Goal: Check status

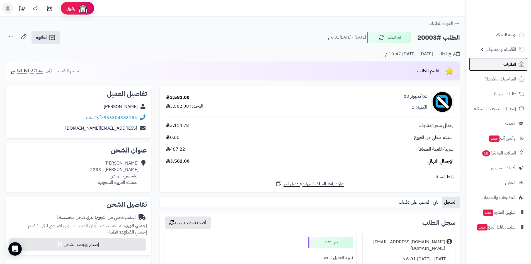
click at [503, 66] on link "الطلبات" at bounding box center [498, 63] width 59 height 13
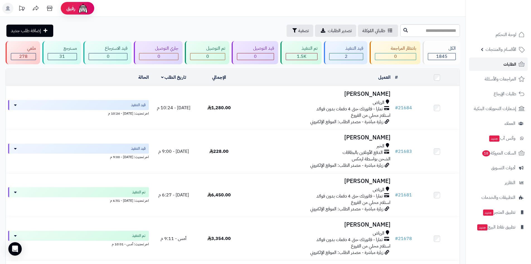
click at [504, 63] on span "الطلبات" at bounding box center [510, 64] width 13 height 8
click at [505, 62] on span "الطلبات" at bounding box center [510, 64] width 13 height 8
drag, startPoint x: 0, startPoint y: 0, endPoint x: 503, endPoint y: 62, distance: 506.8
click at [503, 62] on link "الطلبات" at bounding box center [498, 63] width 59 height 13
click at [479, 63] on link "الطلبات" at bounding box center [498, 63] width 59 height 13
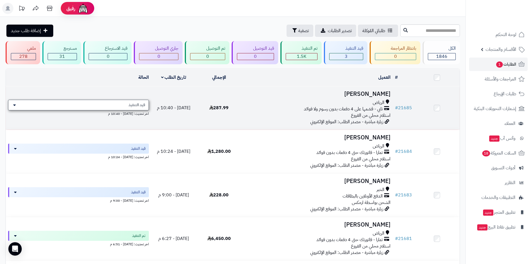
click at [143, 105] on span "قيد التنفيذ" at bounding box center [137, 105] width 17 height 6
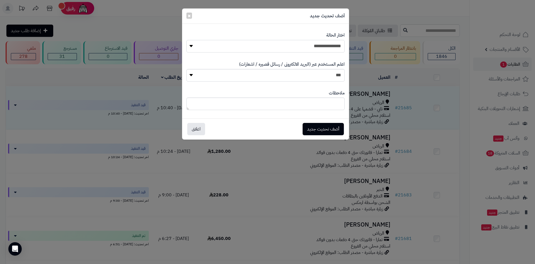
click at [321, 45] on select "**********" at bounding box center [266, 46] width 158 height 13
select select "*"
click at [187, 40] on select "**********" at bounding box center [266, 46] width 158 height 13
click at [320, 127] on button "أضف تحديث جديد" at bounding box center [323, 128] width 41 height 12
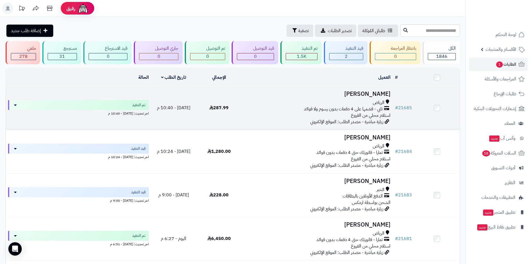
click at [284, 102] on div "الرياض" at bounding box center [317, 102] width 147 height 6
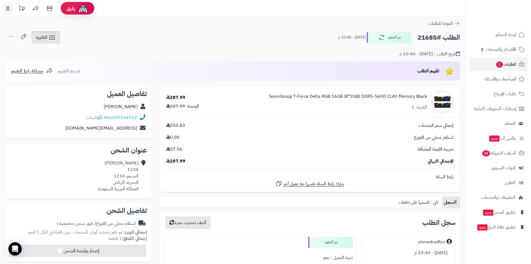
click at [49, 40] on icon at bounding box center [52, 37] width 7 height 7
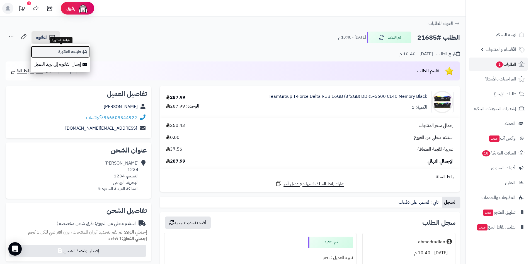
drag, startPoint x: 66, startPoint y: 50, endPoint x: 90, endPoint y: 64, distance: 27.7
click at [66, 50] on body "رفيق ! 1 الطلبات معالجة مكتمل إرجاع المنتجات العملاء المتواجدون الان 5937 عملاء…" at bounding box center [265, 132] width 531 height 264
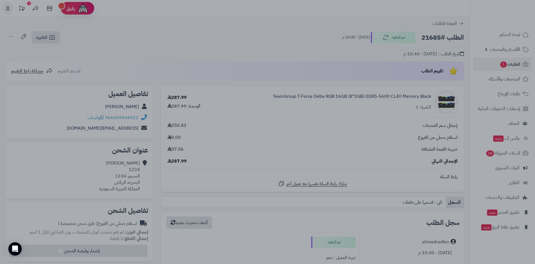
click at [391, 93] on div at bounding box center [267, 132] width 535 height 264
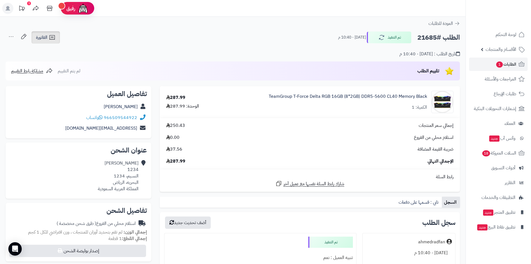
drag, startPoint x: 40, startPoint y: 34, endPoint x: 53, endPoint y: 40, distance: 14.6
click at [40, 34] on link "الفاتورة" at bounding box center [46, 37] width 28 height 12
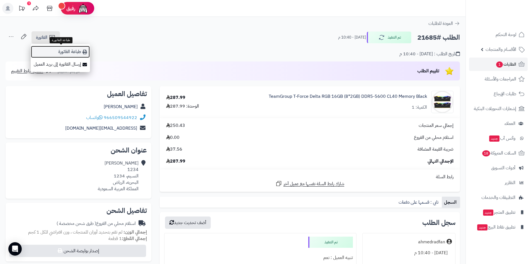
click at [78, 50] on link "طباعة الفاتورة" at bounding box center [60, 51] width 59 height 13
